Goal: Task Accomplishment & Management: Use online tool/utility

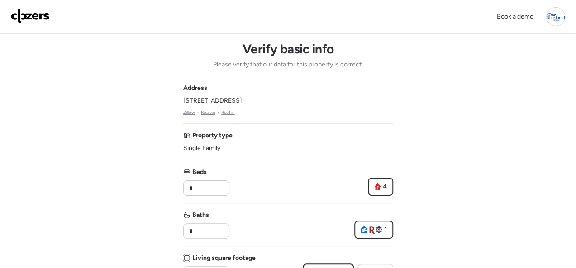
click at [33, 17] on img at bounding box center [30, 16] width 39 height 14
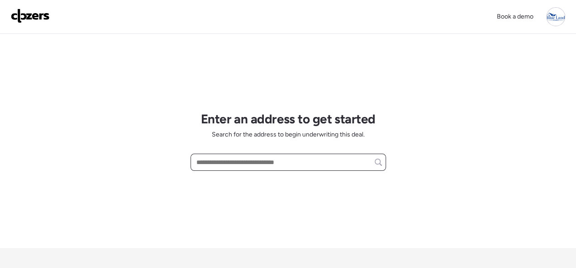
click at [210, 161] on input "text" at bounding box center [288, 162] width 187 height 13
paste input "**********"
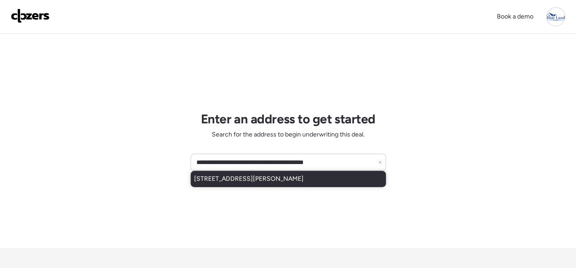
click at [293, 175] on span "1083 Jennings Station Rd, Saint Louis, MO, 63137" at bounding box center [249, 179] width 110 height 9
type input "**********"
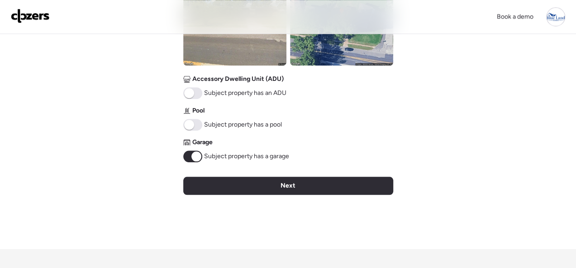
scroll to position [407, 0]
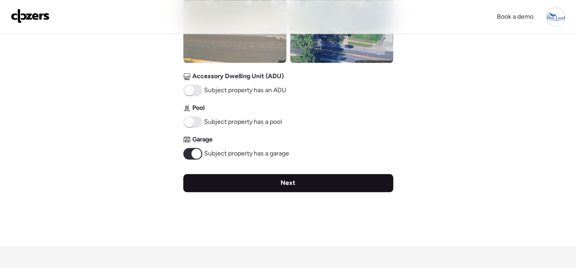
drag, startPoint x: 271, startPoint y: 182, endPoint x: 245, endPoint y: 186, distance: 25.6
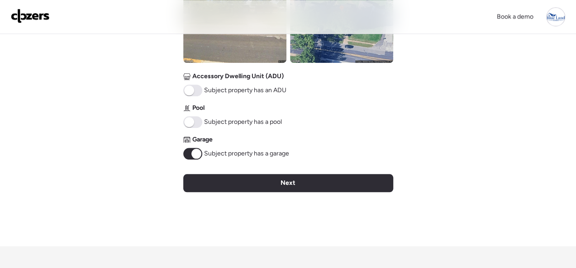
click at [270, 182] on div "Next" at bounding box center [288, 183] width 210 height 18
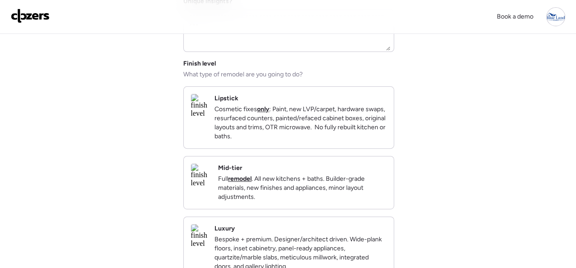
scroll to position [91, 0]
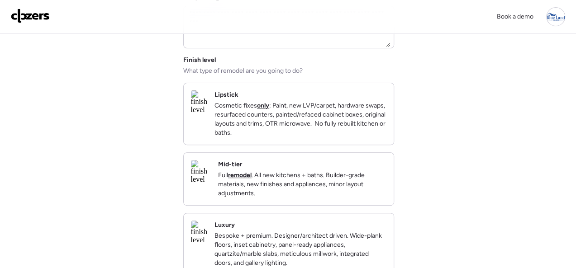
click at [333, 168] on div "Mid-tier Full remodel . All new kitchens + baths. Builder-grade materials, new …" at bounding box center [289, 179] width 210 height 53
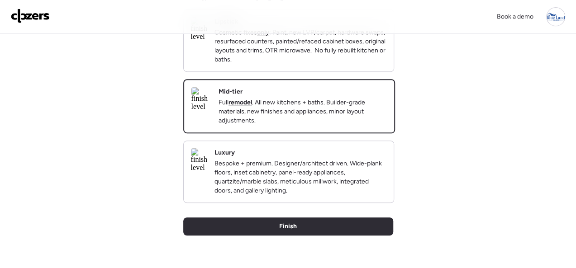
scroll to position [272, 0]
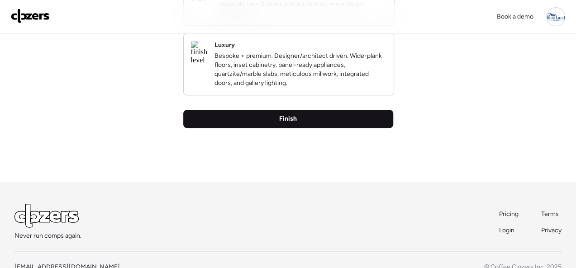
click at [278, 128] on div "Finish" at bounding box center [288, 119] width 210 height 18
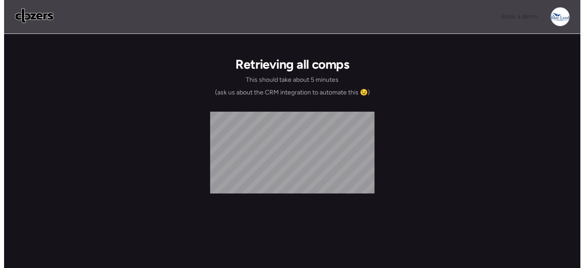
scroll to position [0, 0]
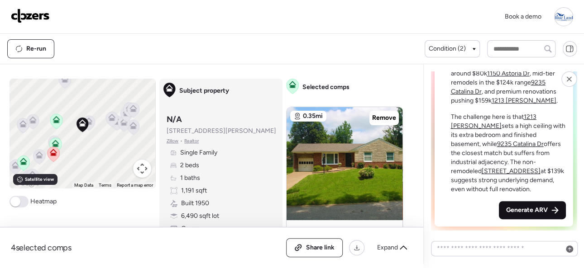
click at [534, 211] on span "Generate ARV" at bounding box center [527, 210] width 42 height 9
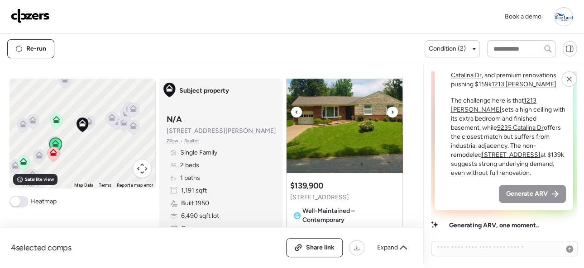
scroll to position [91, 0]
